Goal: Find contact information: Find contact information

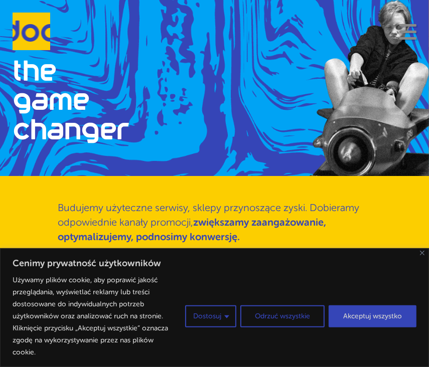
click at [414, 34] on button "Navigation" at bounding box center [407, 32] width 17 height 16
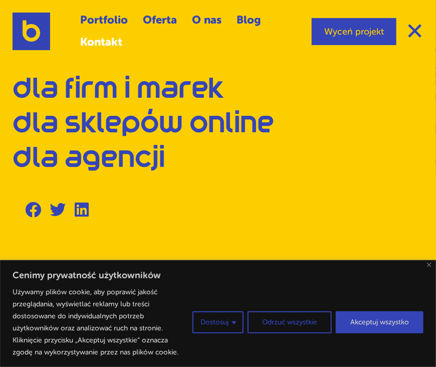
click at [111, 42] on link "Kontakt" at bounding box center [101, 43] width 42 height 22
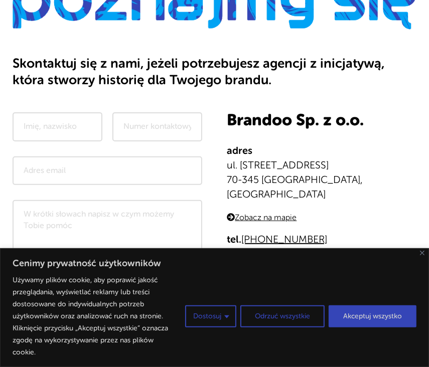
scroll to position [201, 0]
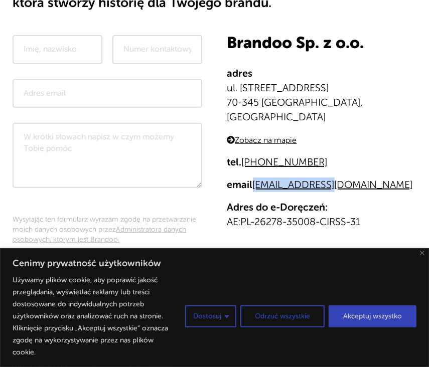
drag, startPoint x: 336, startPoint y: 166, endPoint x: 254, endPoint y: 174, distance: 82.6
click at [254, 177] on p "email [EMAIL_ADDRESS][DOMAIN_NAME]" at bounding box center [322, 184] width 190 height 15
copy link "[EMAIL_ADDRESS][DOMAIN_NAME]"
copy link "531 993 900"
drag, startPoint x: 326, startPoint y: 143, endPoint x: 265, endPoint y: 148, distance: 61.4
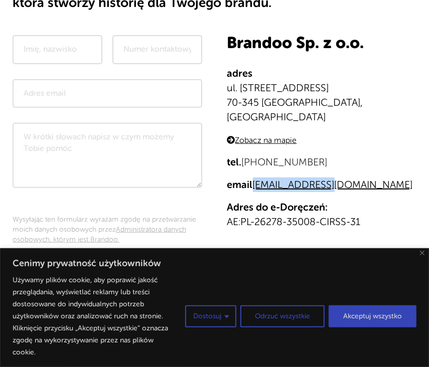
click at [265, 155] on p "tel. +48 531 993 900" at bounding box center [322, 162] width 190 height 15
